Goal: Transaction & Acquisition: Obtain resource

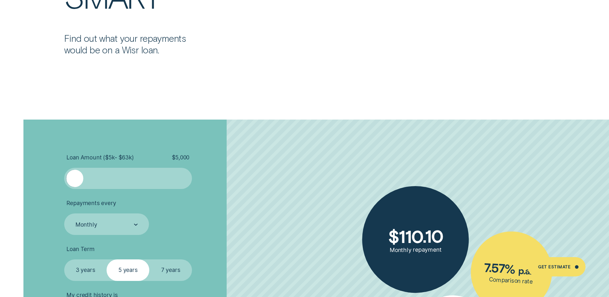
scroll to position [1445, 0]
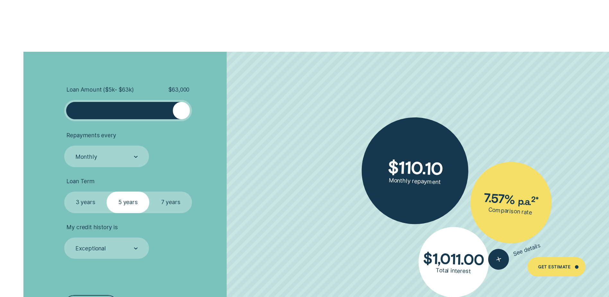
drag, startPoint x: 75, startPoint y: 113, endPoint x: 195, endPoint y: 111, distance: 119.1
click at [195, 111] on li "Loan Amount ( $5k - $63k ) $ 63,000" at bounding box center [162, 103] width 196 height 35
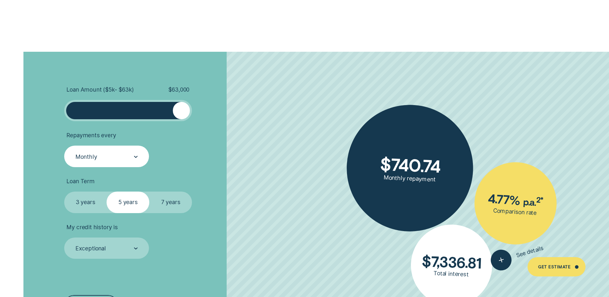
click at [127, 154] on div "Monthly" at bounding box center [106, 157] width 63 height 8
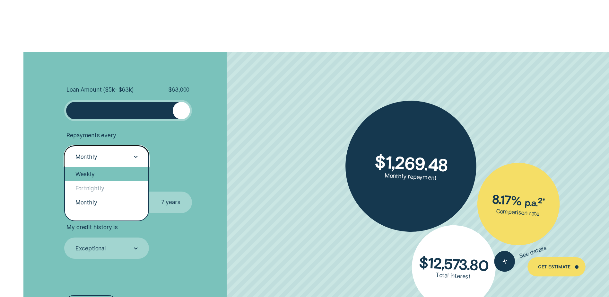
click at [96, 176] on div "Weekly" at bounding box center [106, 174] width 83 height 14
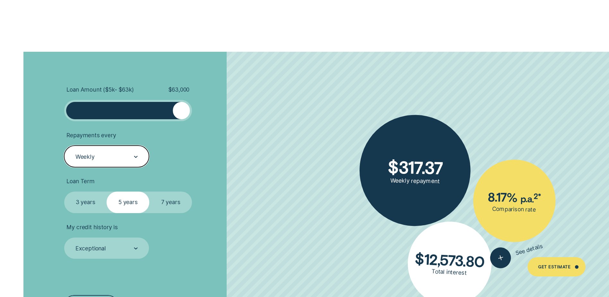
click at [135, 154] on div at bounding box center [136, 156] width 4 height 21
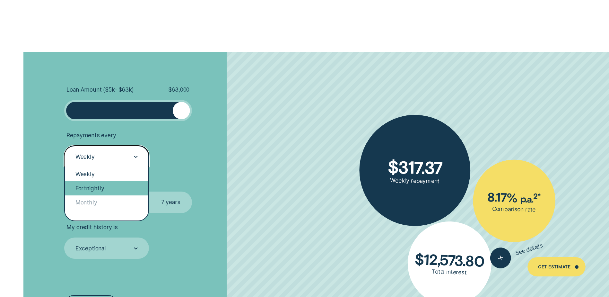
click at [98, 188] on div "Fortnightly" at bounding box center [106, 188] width 83 height 14
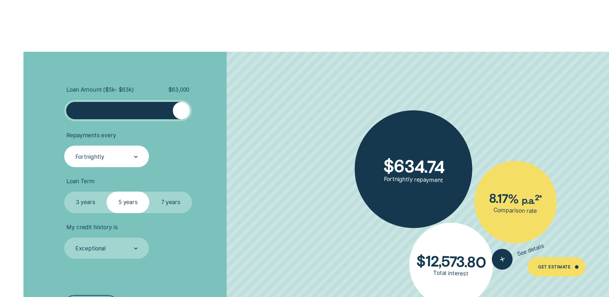
click at [175, 205] on label "7 years" at bounding box center [170, 201] width 43 height 21
click at [149, 191] on input "7 years" at bounding box center [149, 191] width 0 height 0
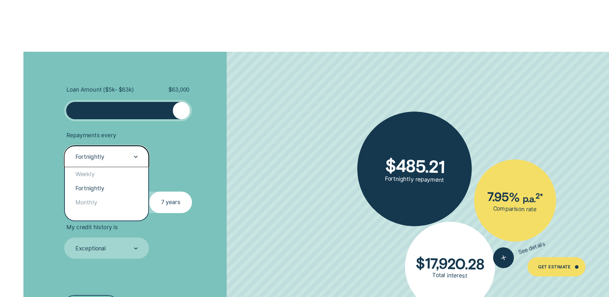
click at [118, 154] on div "Fortnightly" at bounding box center [106, 157] width 63 height 8
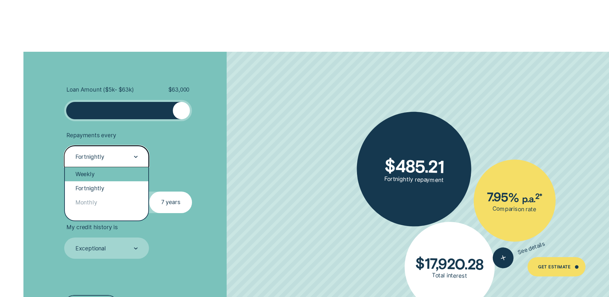
click at [107, 175] on div "Weekly" at bounding box center [106, 174] width 83 height 14
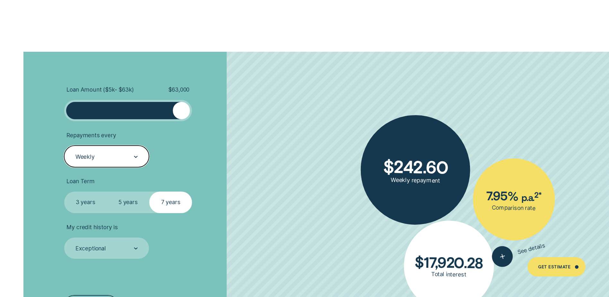
scroll to position [1477, 0]
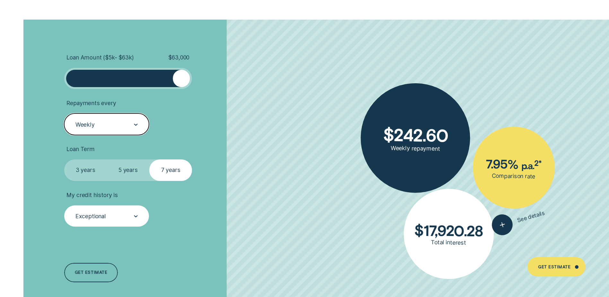
click at [118, 221] on div "Exceptional" at bounding box center [106, 215] width 85 height 21
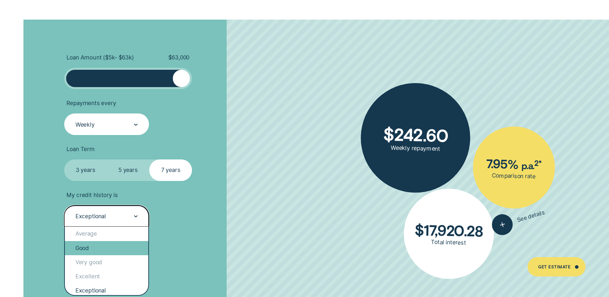
click at [91, 246] on div "Good" at bounding box center [106, 248] width 83 height 14
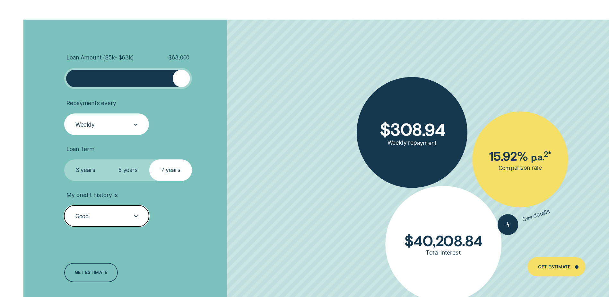
click at [115, 216] on div "Good" at bounding box center [106, 216] width 63 height 8
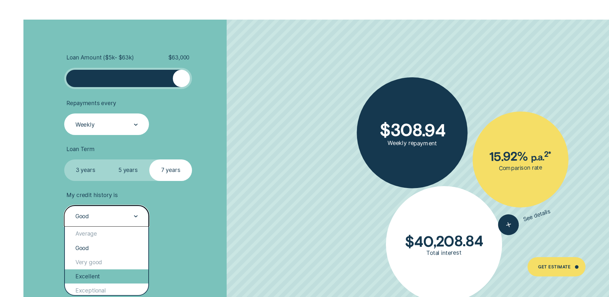
click at [93, 281] on div "Excellent" at bounding box center [106, 276] width 83 height 14
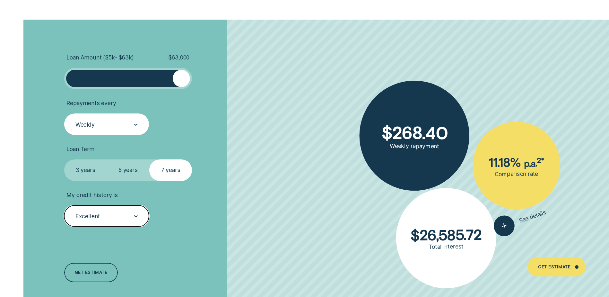
click at [112, 214] on div "Excellent" at bounding box center [106, 216] width 63 height 8
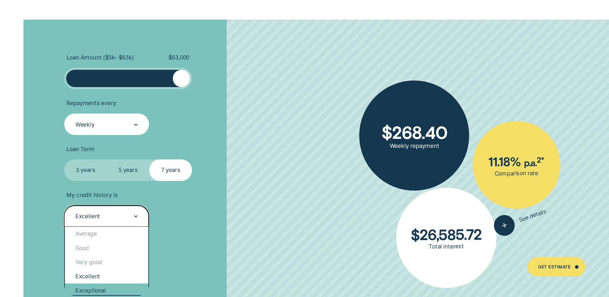
scroll to position [13, 0]
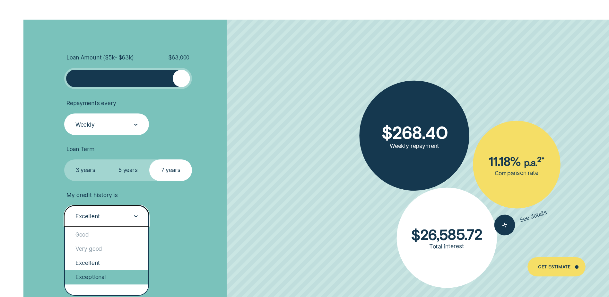
click at [97, 276] on div "Exceptional" at bounding box center [106, 277] width 83 height 14
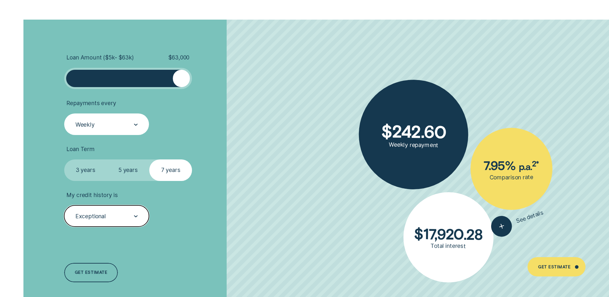
click at [128, 169] on label "5 years" at bounding box center [128, 169] width 43 height 21
click at [107, 159] on input "5 years" at bounding box center [107, 159] width 0 height 0
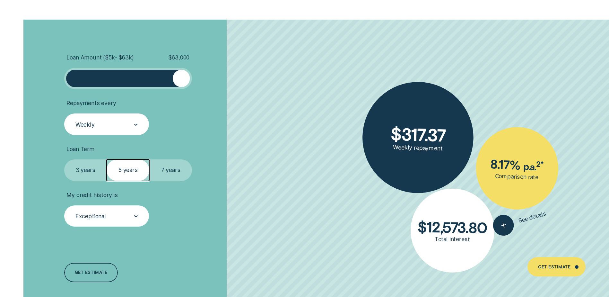
click at [185, 170] on label "7 years" at bounding box center [170, 169] width 43 height 21
click at [149, 159] on input "7 years" at bounding box center [149, 159] width 0 height 0
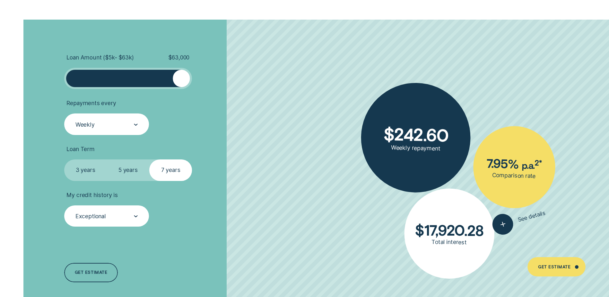
click at [94, 170] on label "3 years" at bounding box center [85, 169] width 43 height 21
click at [64, 159] on input "3 years" at bounding box center [64, 159] width 0 height 0
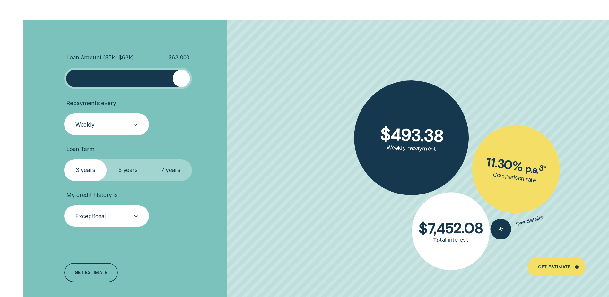
click at [175, 176] on label "7 years" at bounding box center [170, 169] width 43 height 21
click at [149, 159] on input "7 years" at bounding box center [149, 159] width 0 height 0
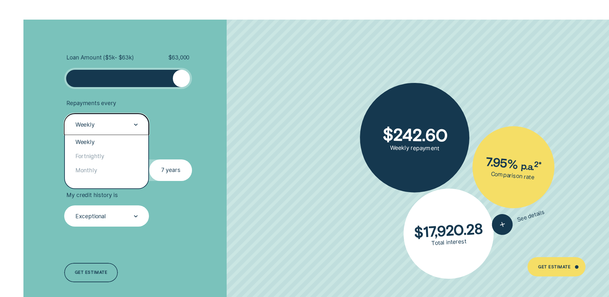
click at [128, 122] on div "Weekly" at bounding box center [106, 124] width 63 height 8
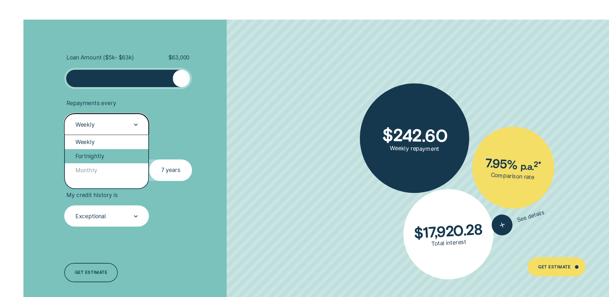
click at [110, 158] on div "Fortnightly" at bounding box center [106, 156] width 83 height 14
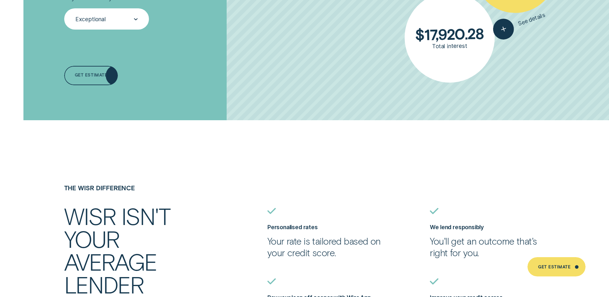
scroll to position [1670, 0]
